Goal: Task Accomplishment & Management: Use online tool/utility

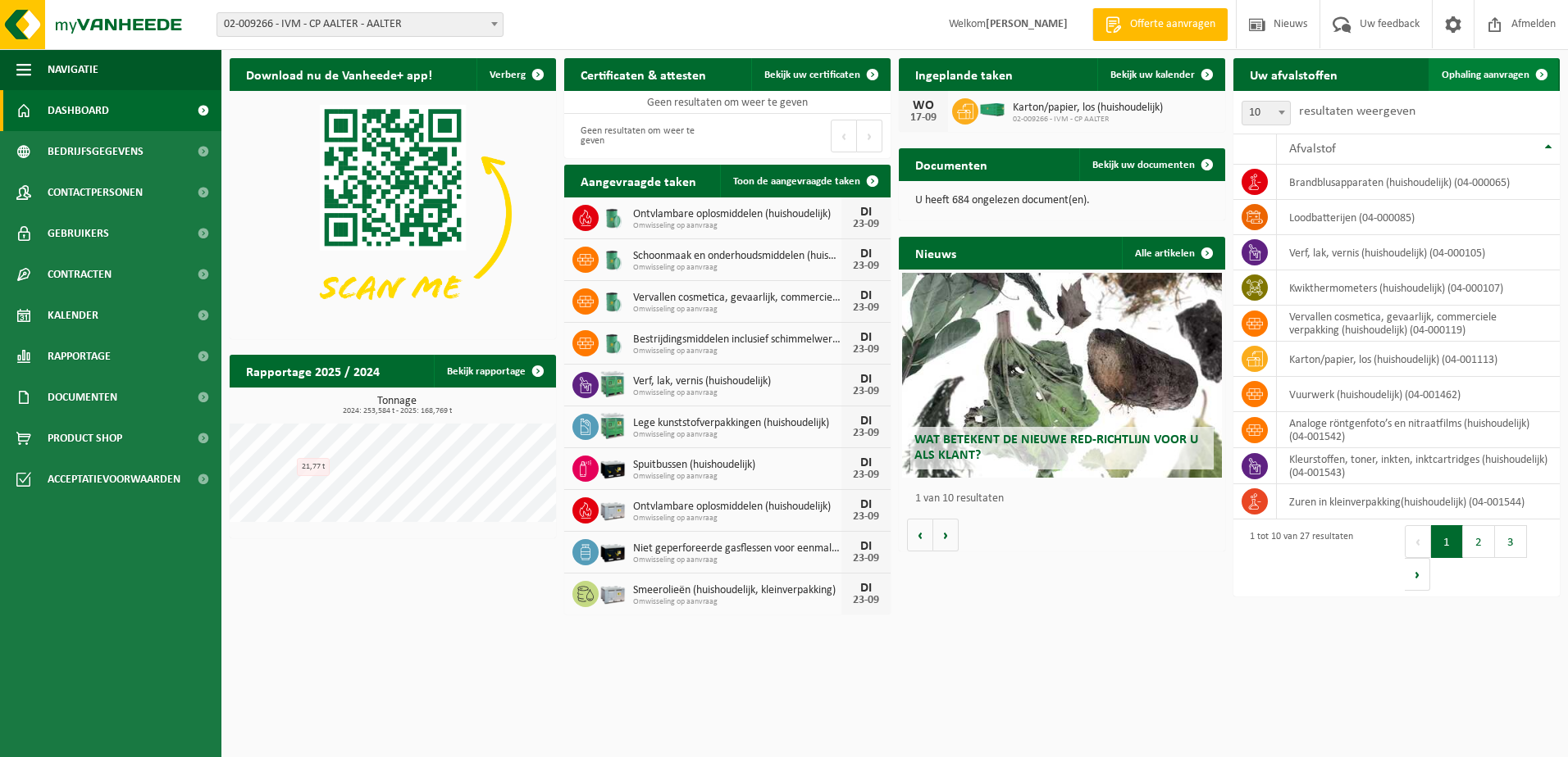
click at [1485, 70] on span "Ophaling aanvragen" at bounding box center [1485, 75] width 88 height 11
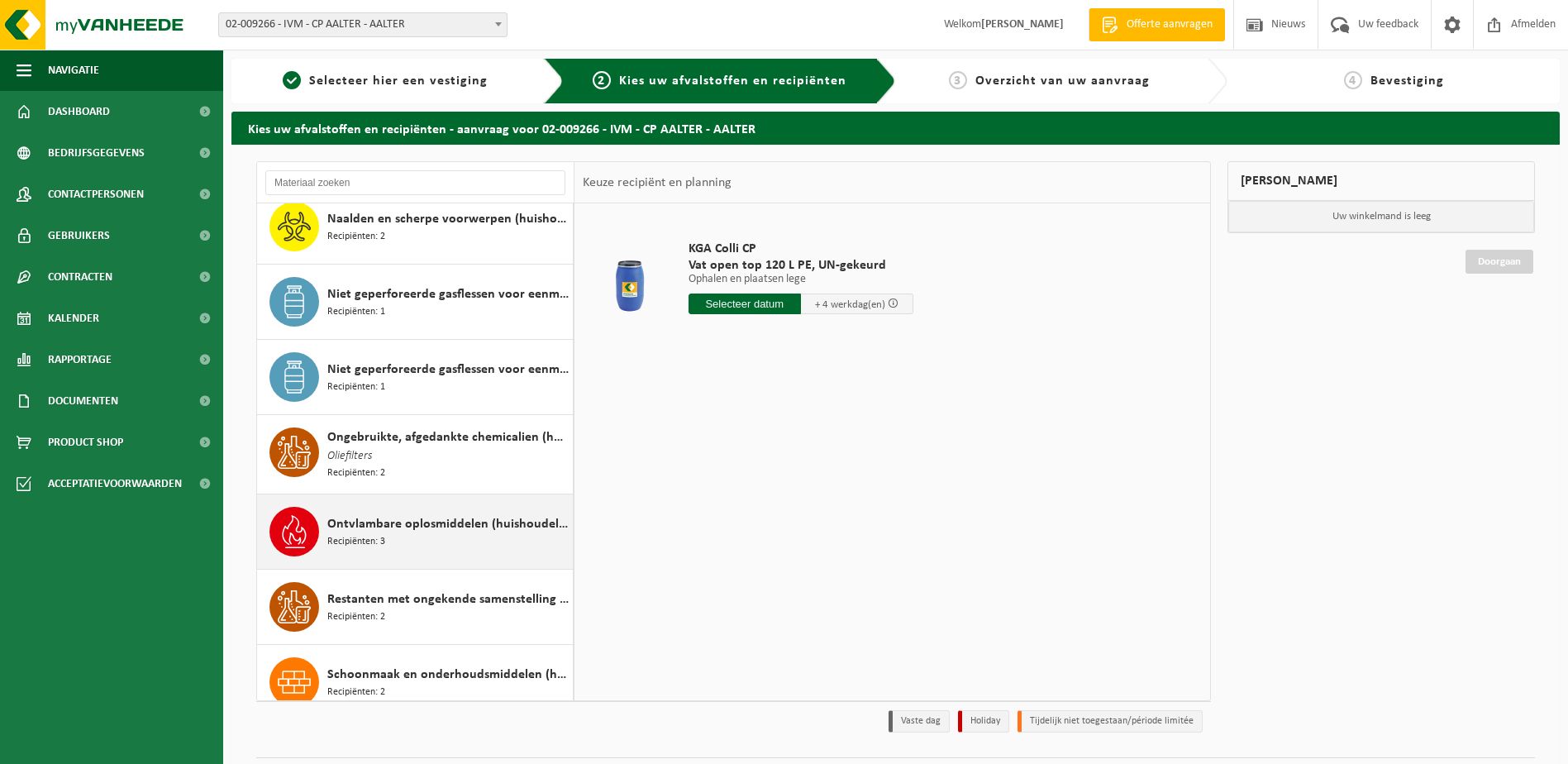
scroll to position [1075, 0]
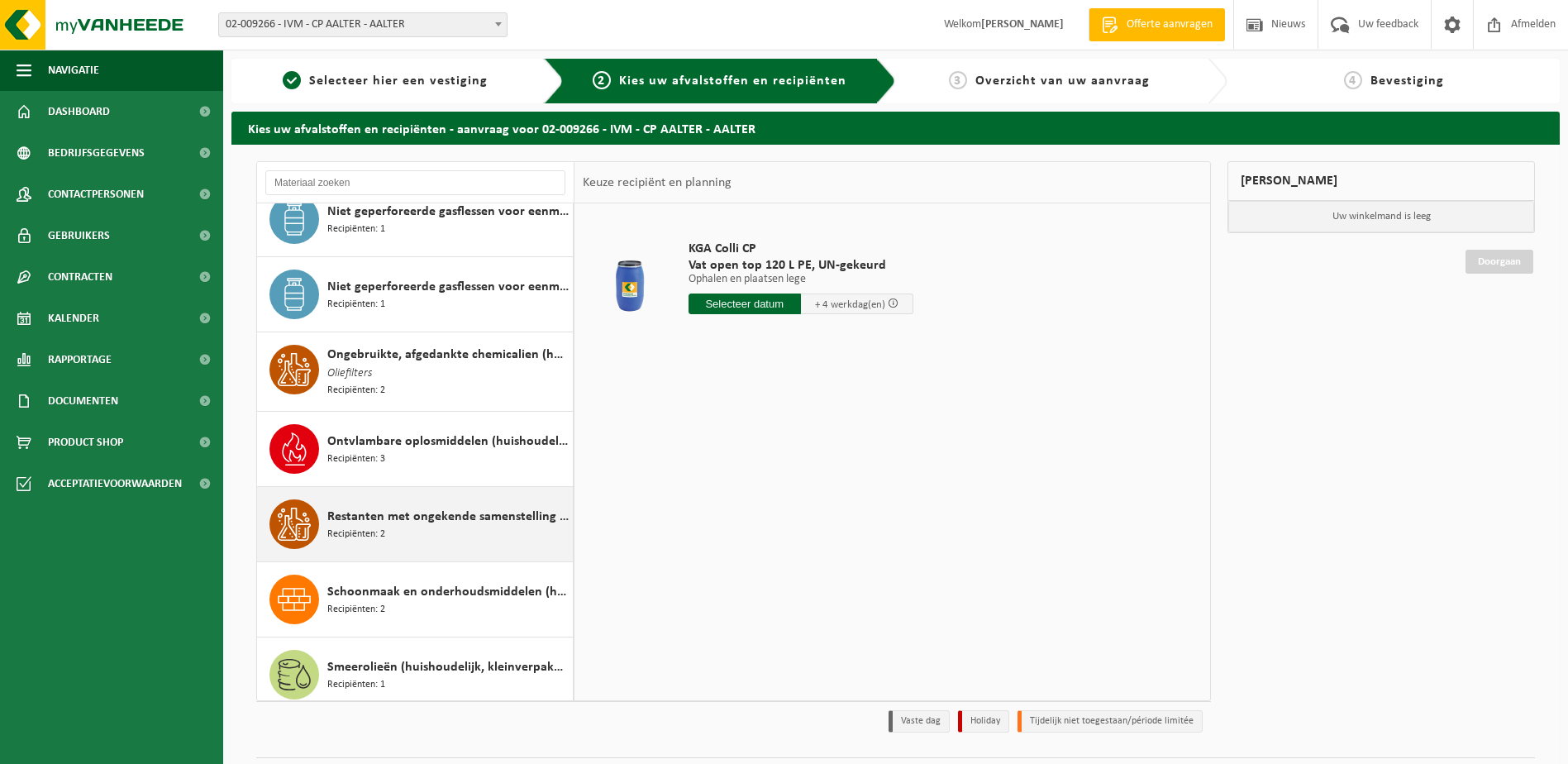
click at [395, 520] on span "Restanten met ongekende samenstelling (huishoudelijk)" at bounding box center [447, 517] width 242 height 20
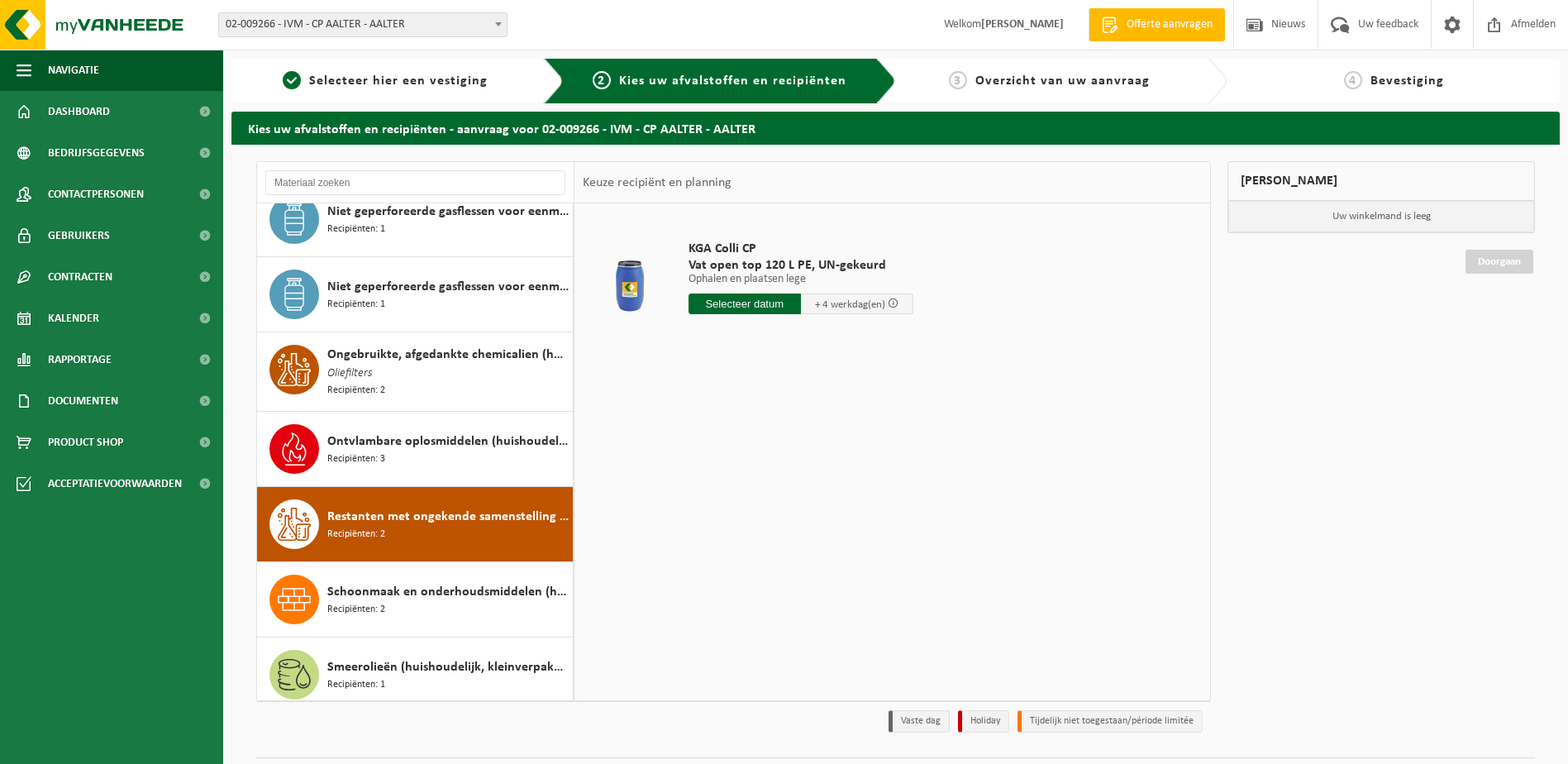
scroll to position [1356, 0]
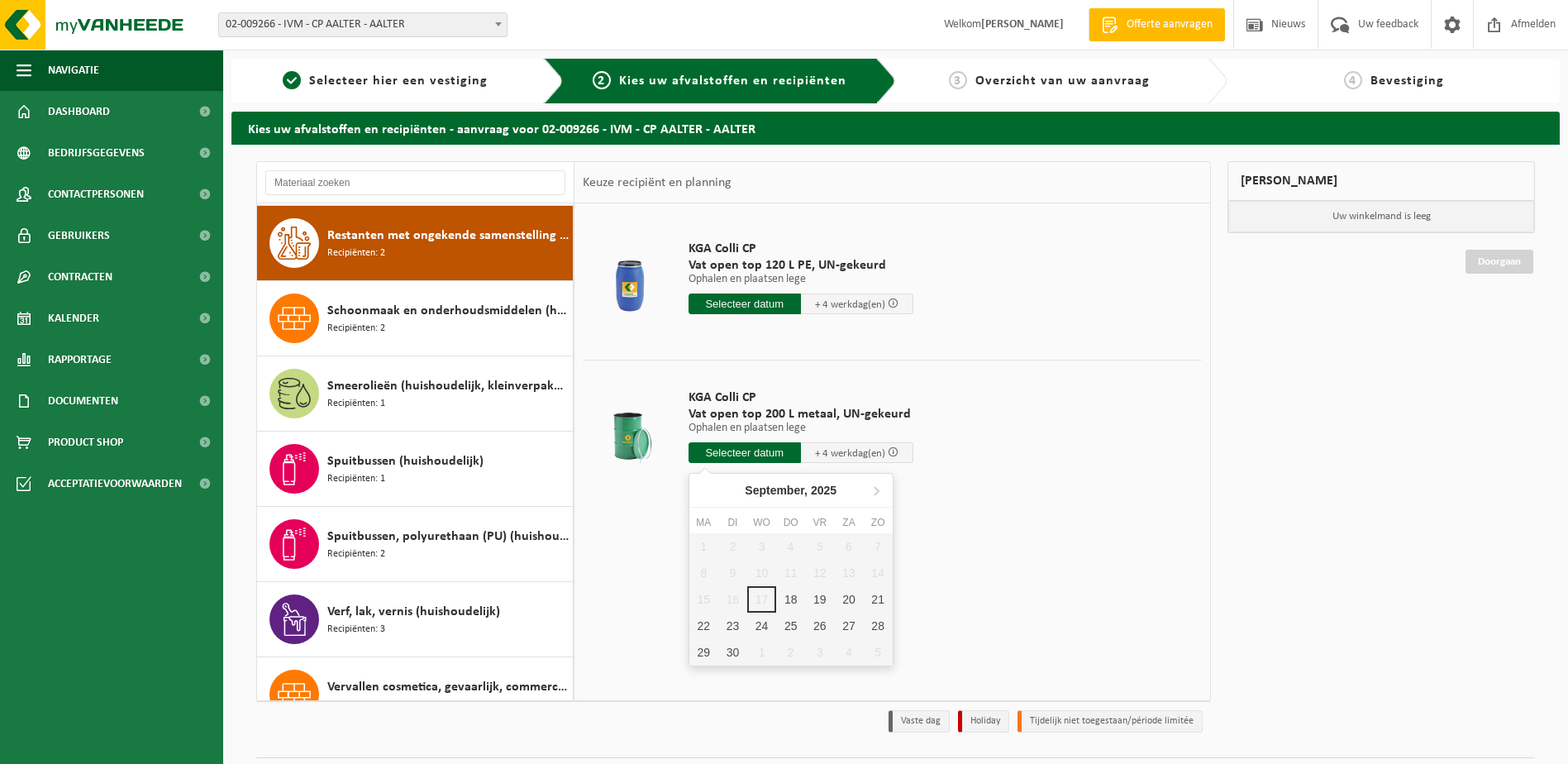
click at [723, 454] on input "text" at bounding box center [744, 453] width 112 height 21
click at [727, 622] on div "23" at bounding box center [733, 626] width 29 height 27
type input "Van [DATE]"
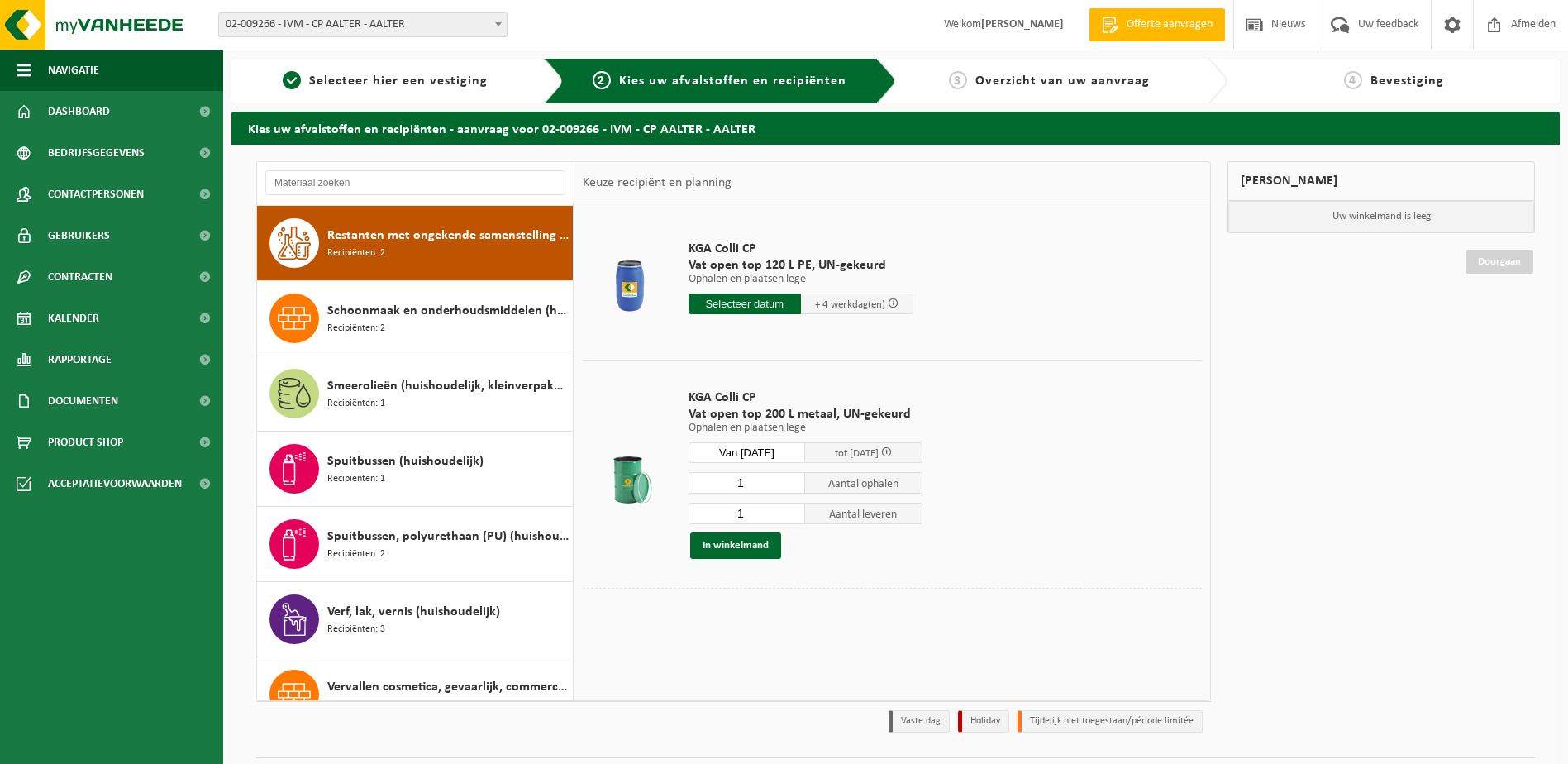
scroll to position [44, 0]
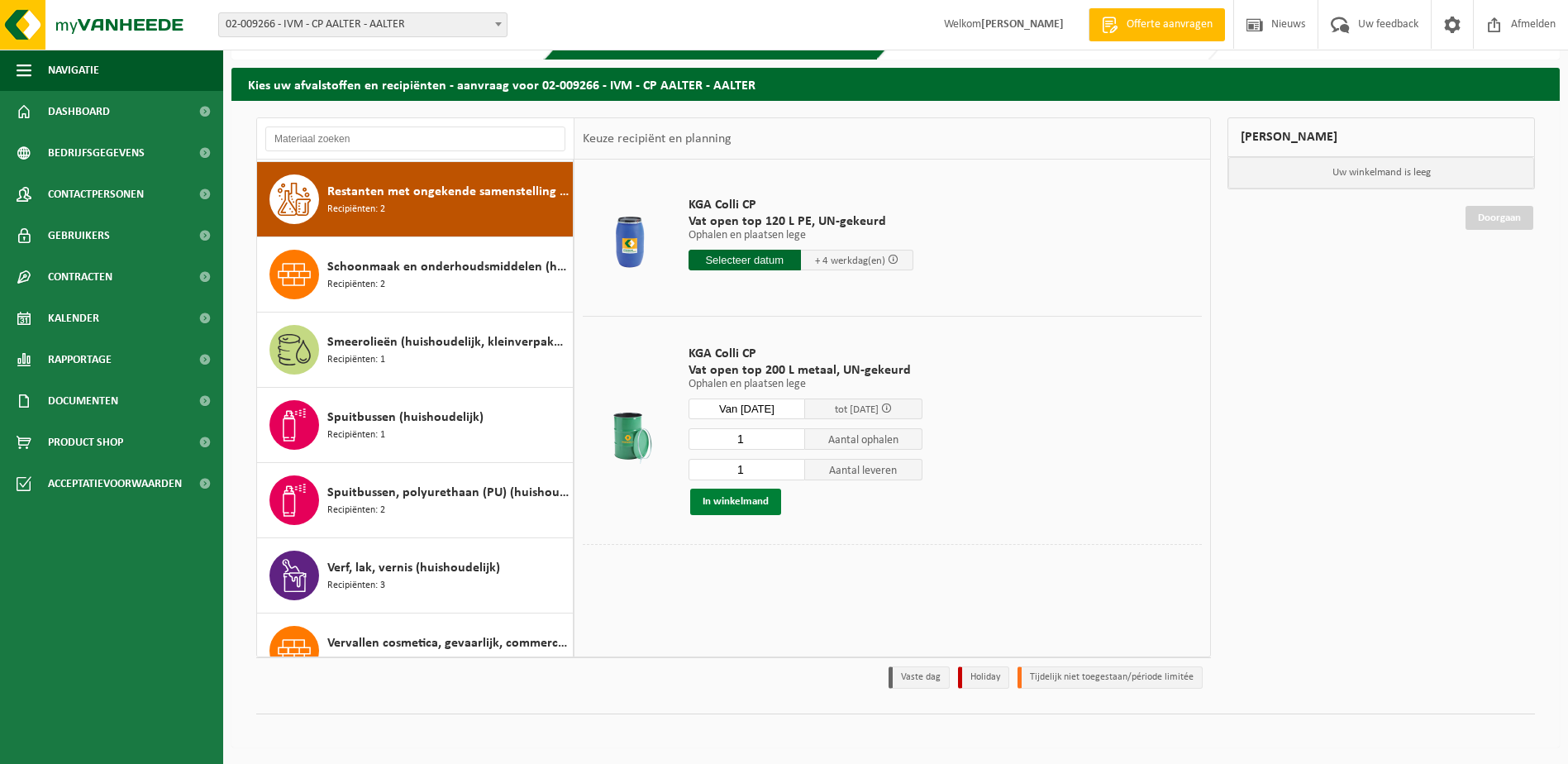
click at [727, 501] on button "In winkelmand" at bounding box center [735, 502] width 91 height 27
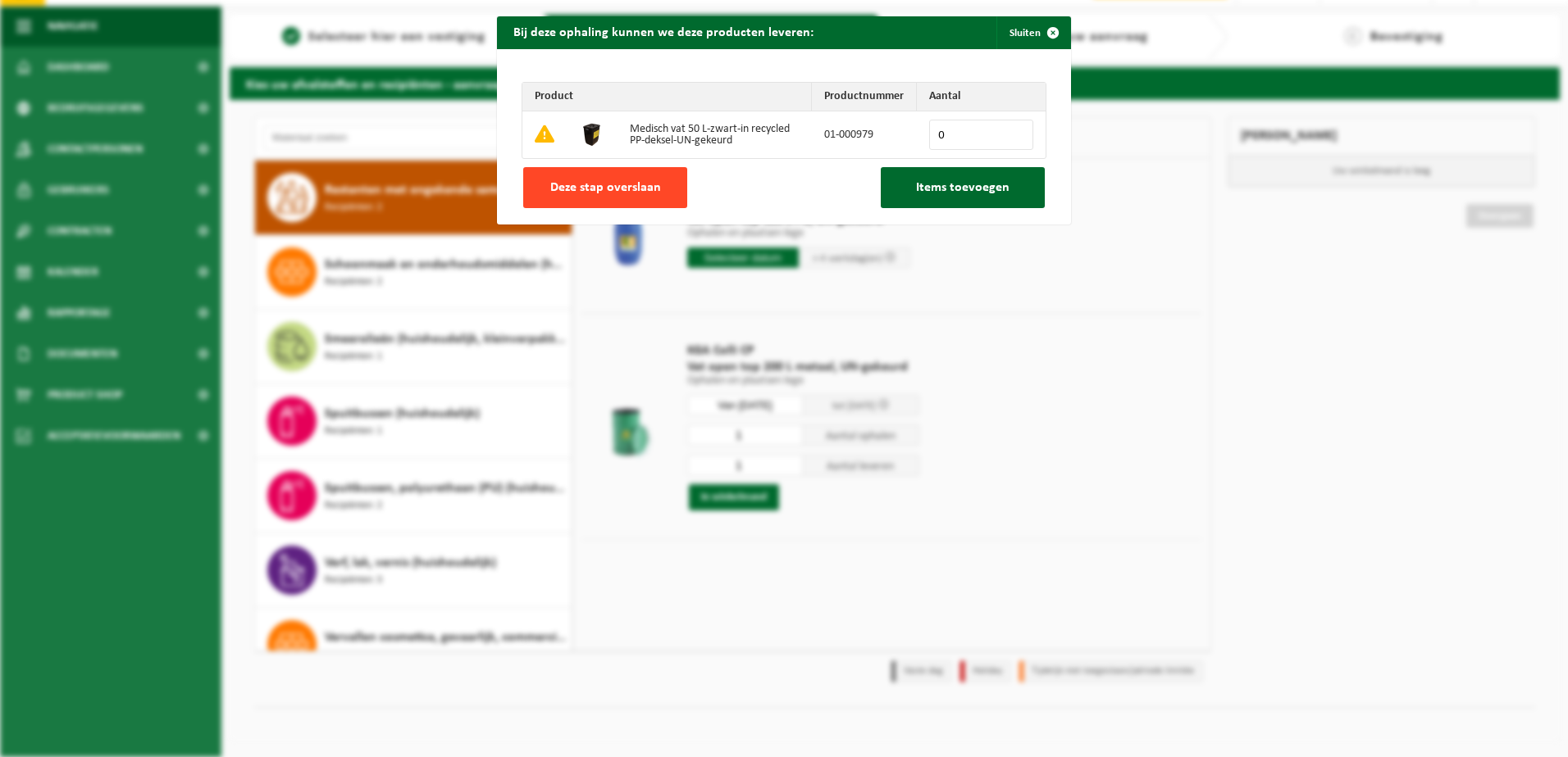
click at [594, 187] on span "Deze stap overslaan" at bounding box center [605, 187] width 110 height 13
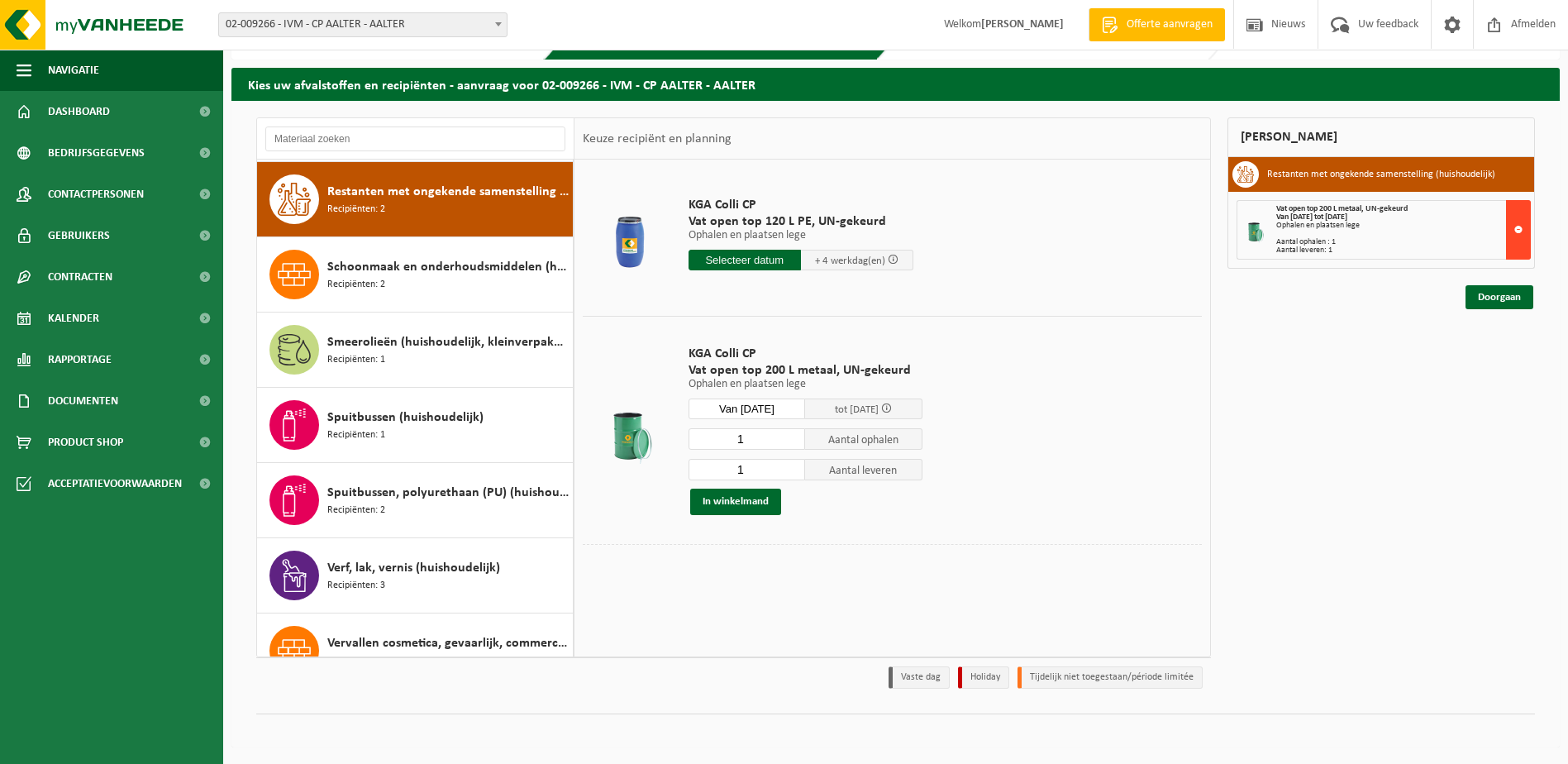
click at [1518, 243] on button at bounding box center [1519, 229] width 25 height 59
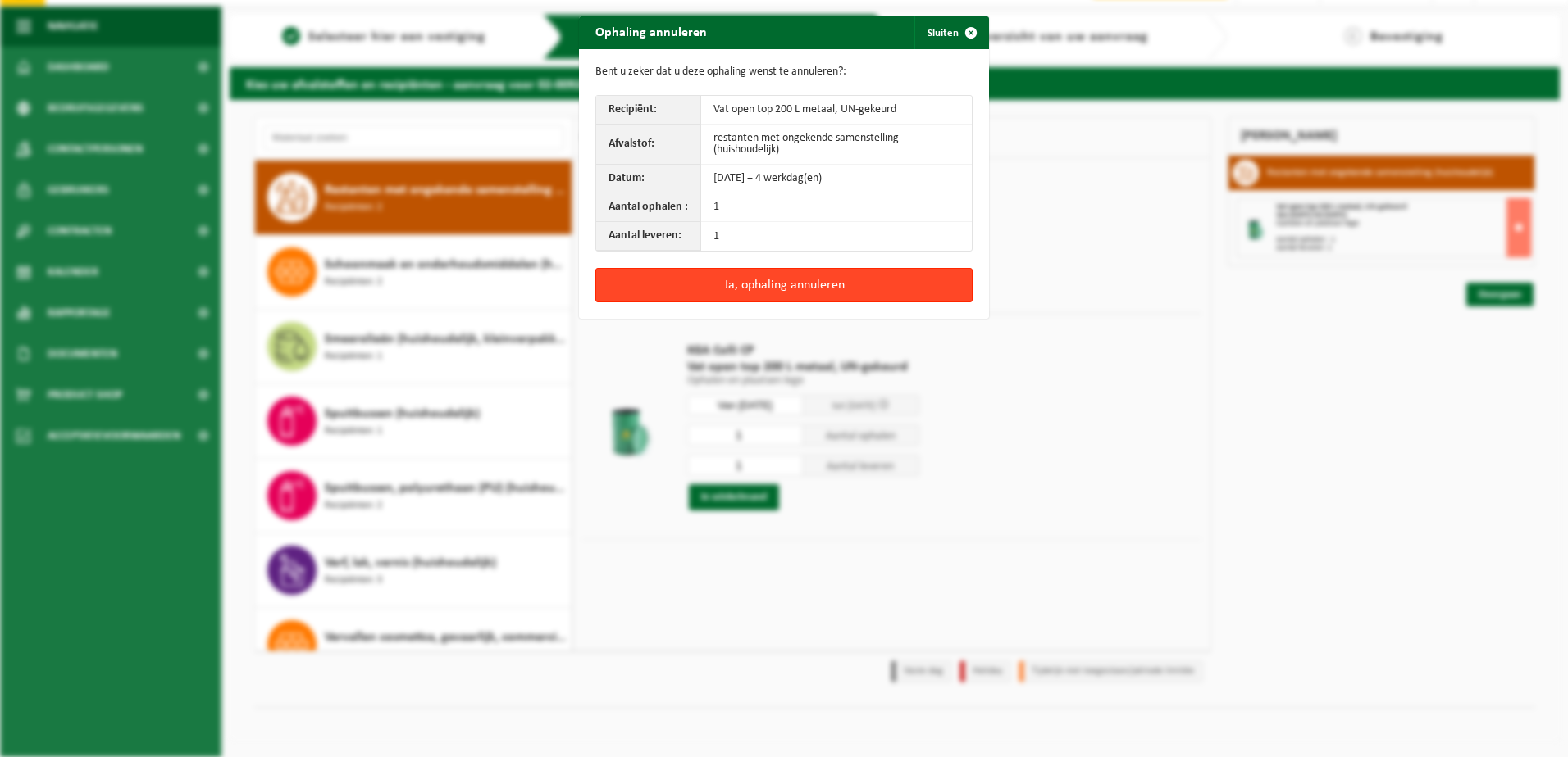
click at [758, 279] on button "Ja, ophaling annuleren" at bounding box center [784, 285] width 377 height 35
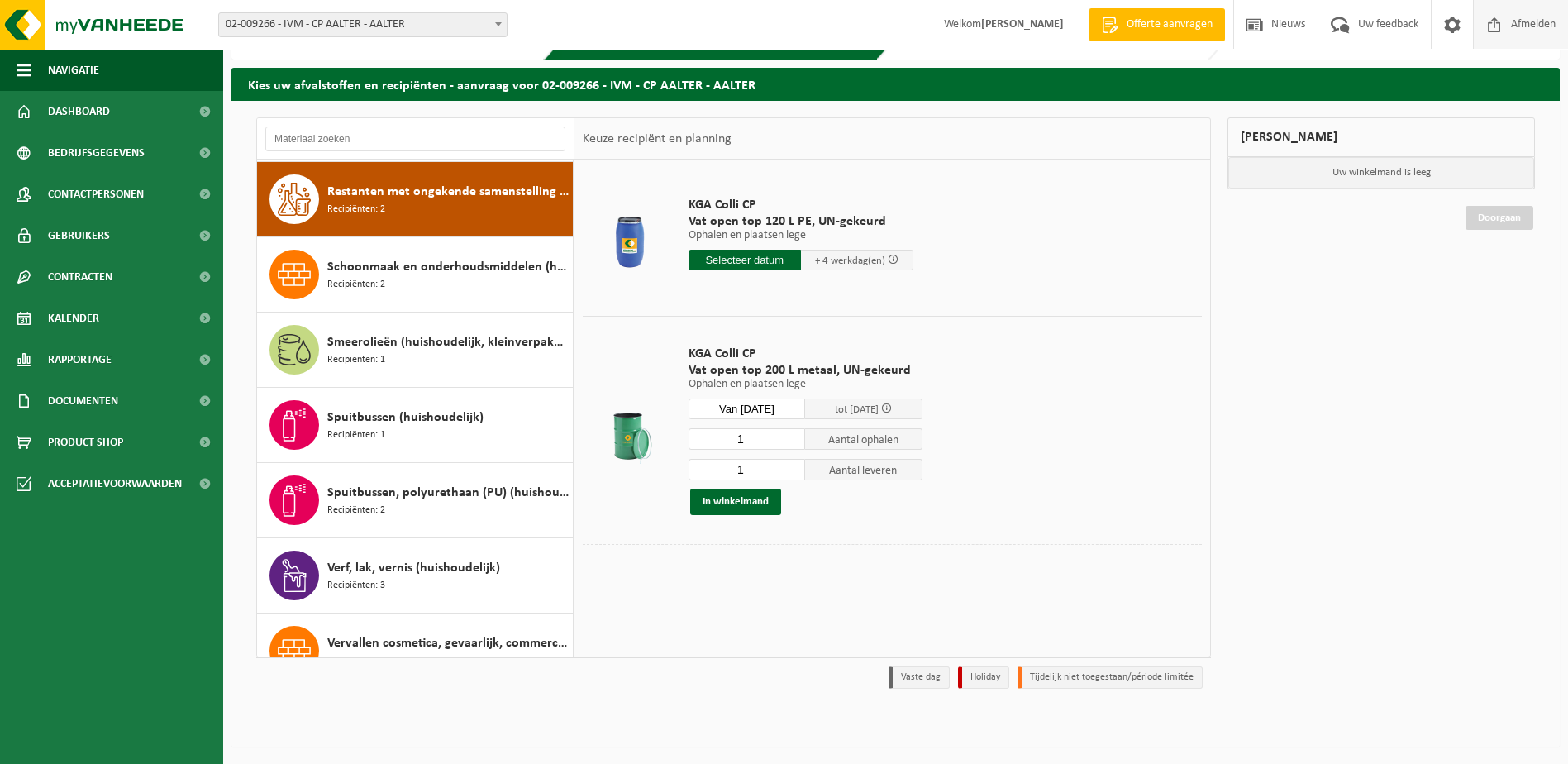
click at [1540, 23] on span "Afmelden" at bounding box center [1533, 24] width 53 height 49
